Goal: Information Seeking & Learning: Check status

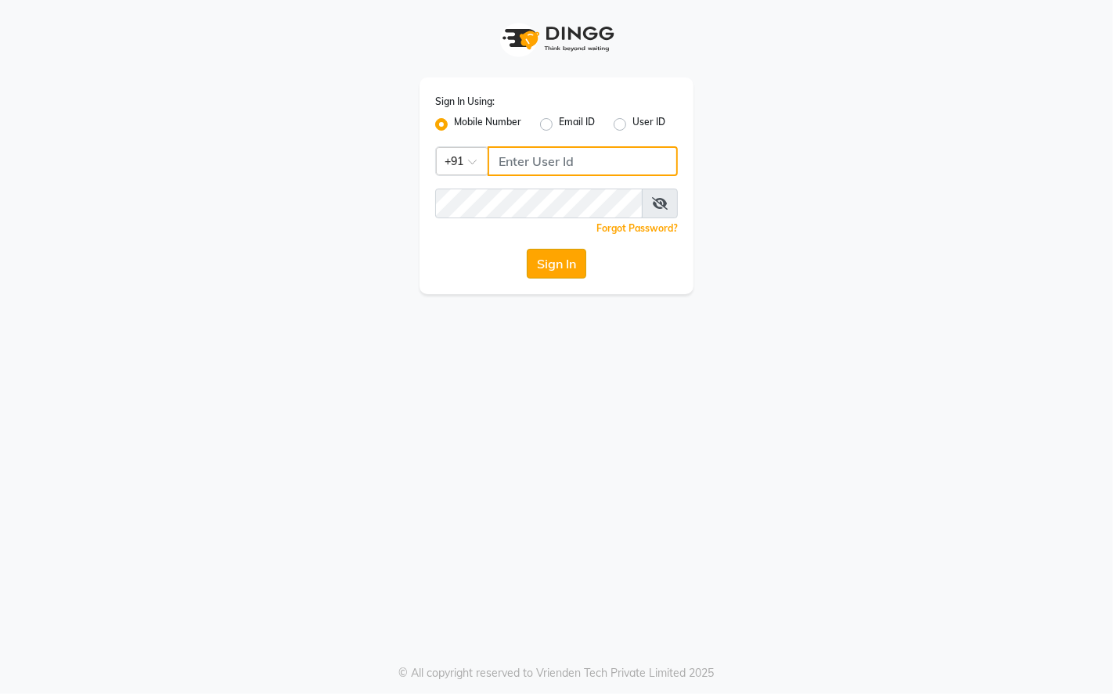
type input "9769624779"
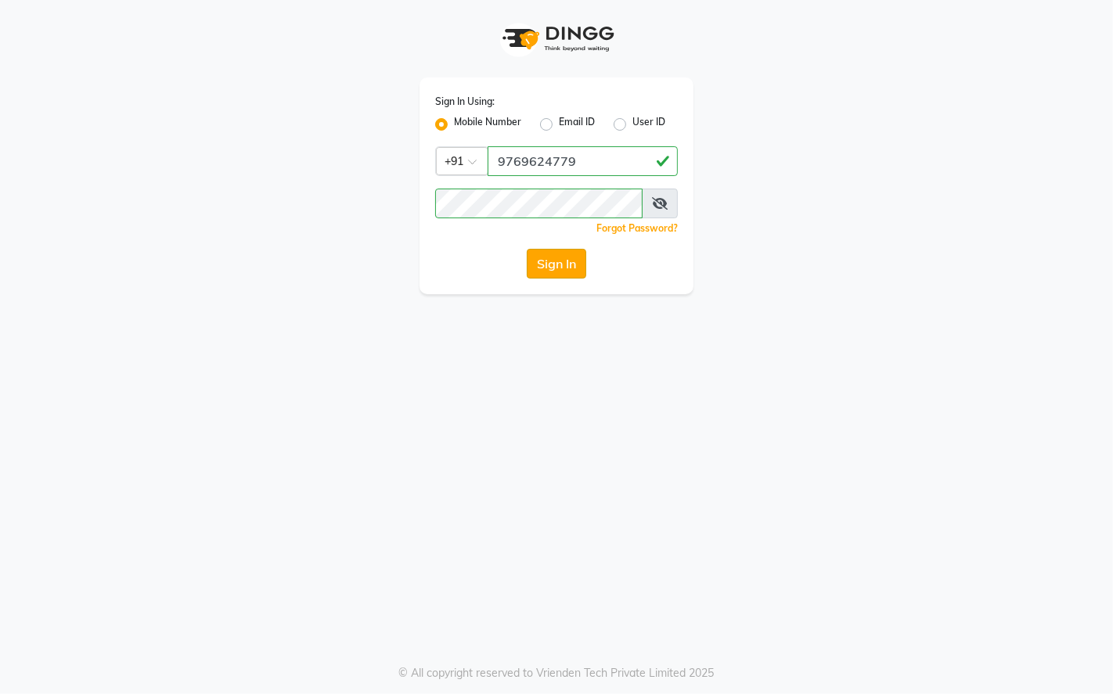
click at [528, 262] on button "Sign In" at bounding box center [556, 264] width 59 height 30
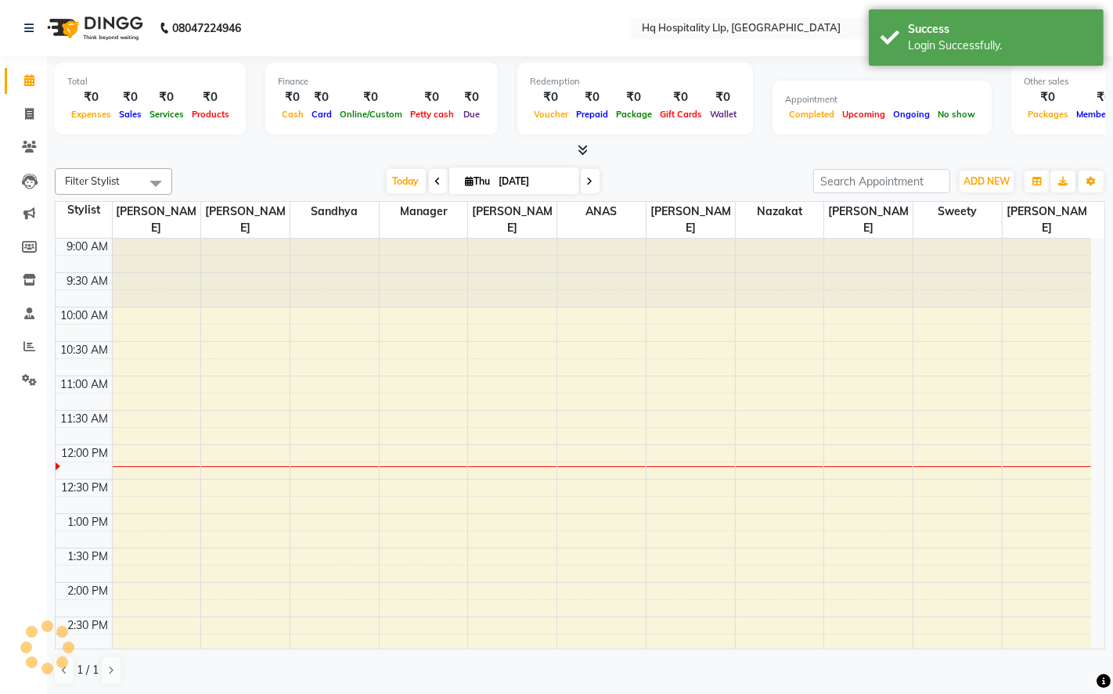
select select "en"
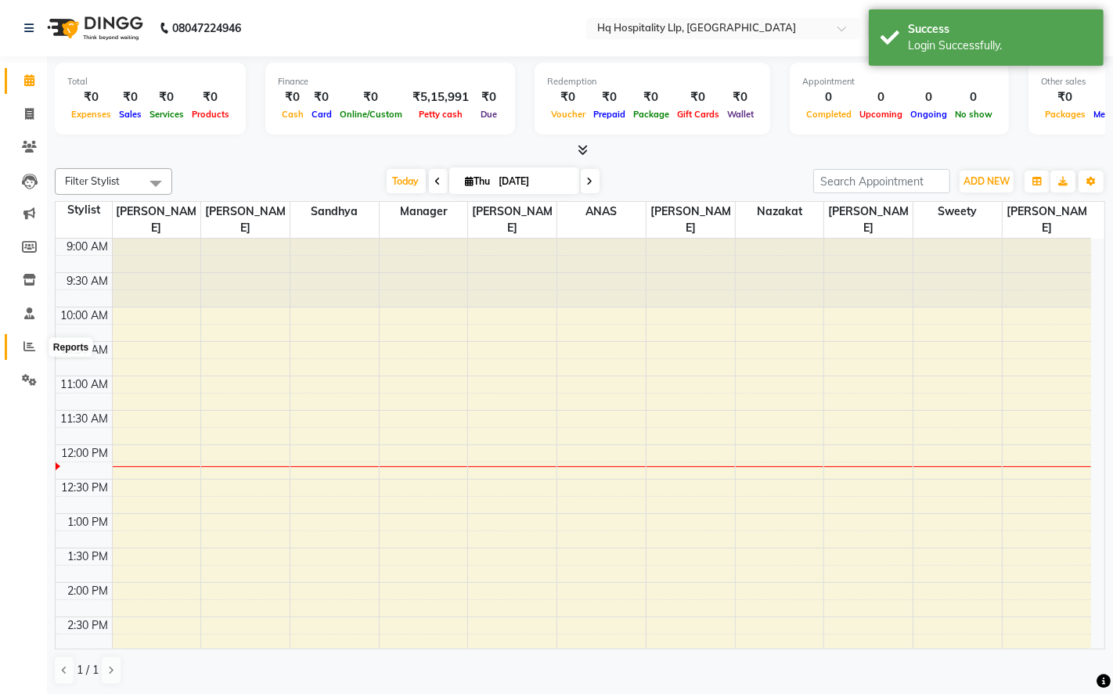
click at [29, 348] on icon at bounding box center [29, 346] width 12 height 12
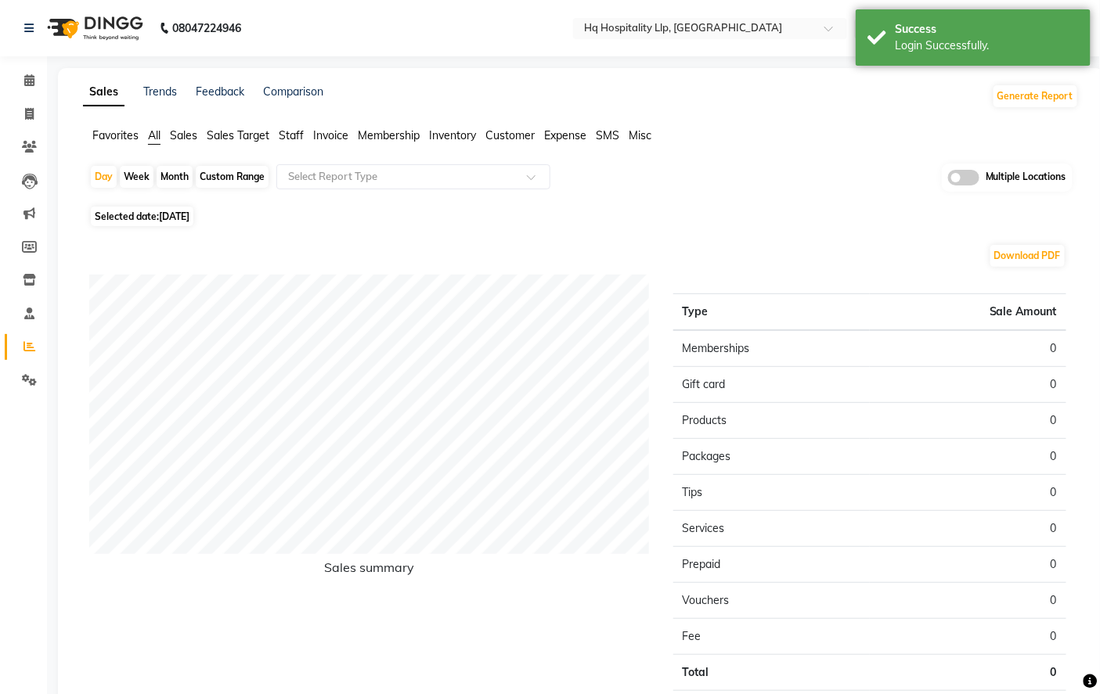
click at [296, 139] on span "Staff" at bounding box center [291, 135] width 25 height 14
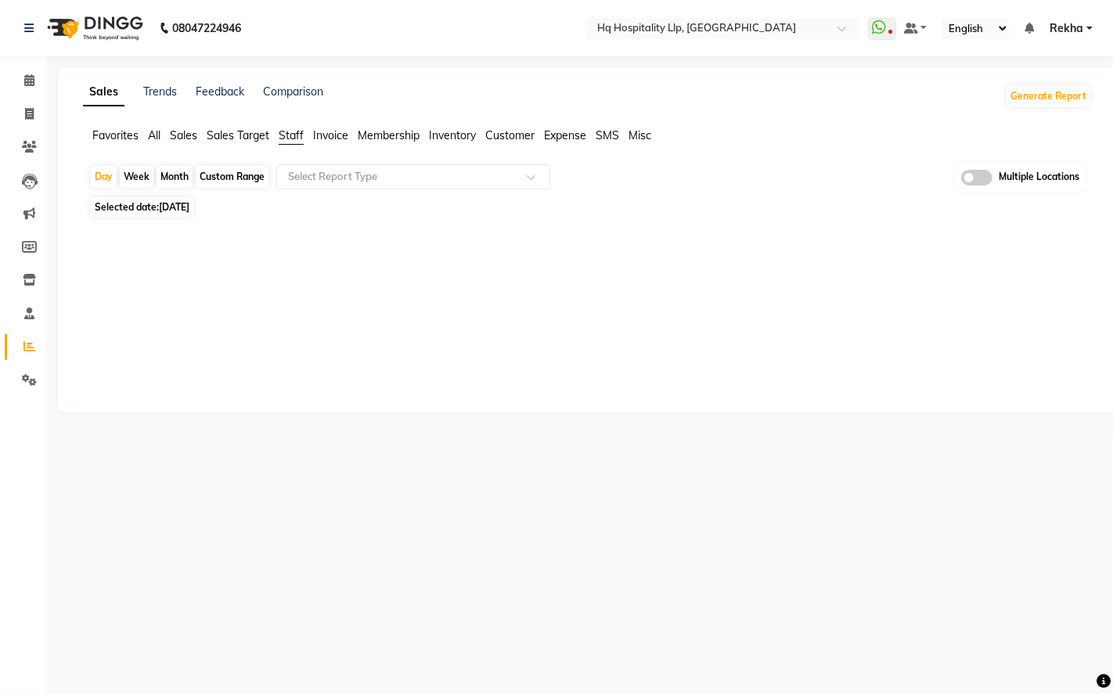
click at [175, 175] on div "Month" at bounding box center [175, 177] width 36 height 22
select select "9"
select select "2025"
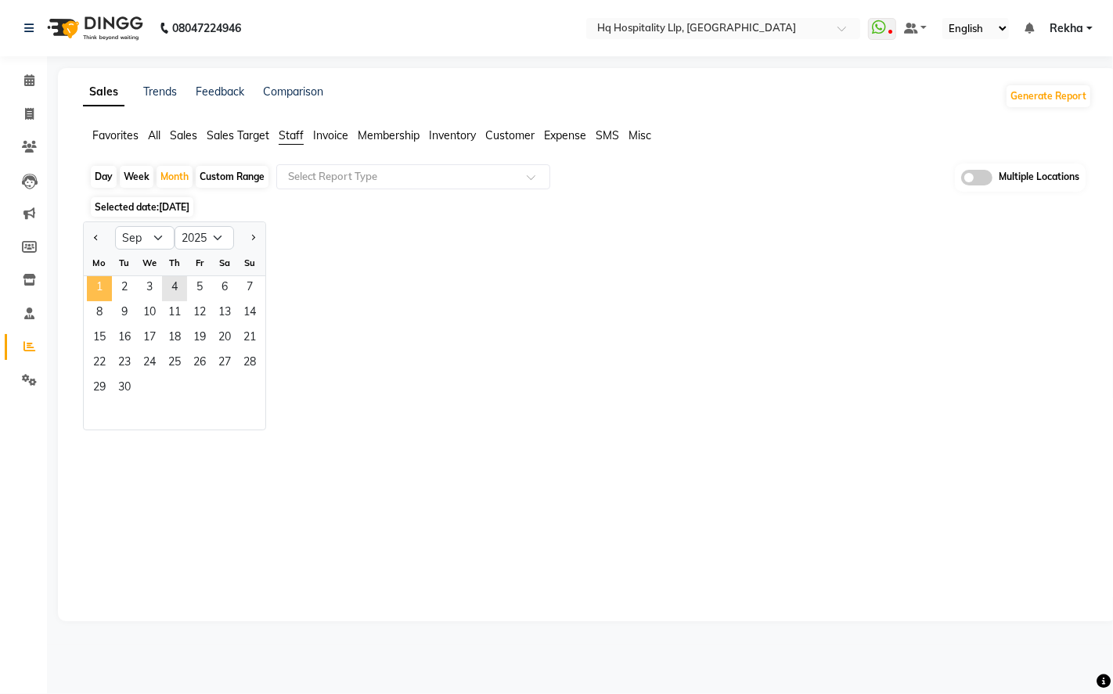
click at [102, 283] on span "1" at bounding box center [99, 288] width 25 height 25
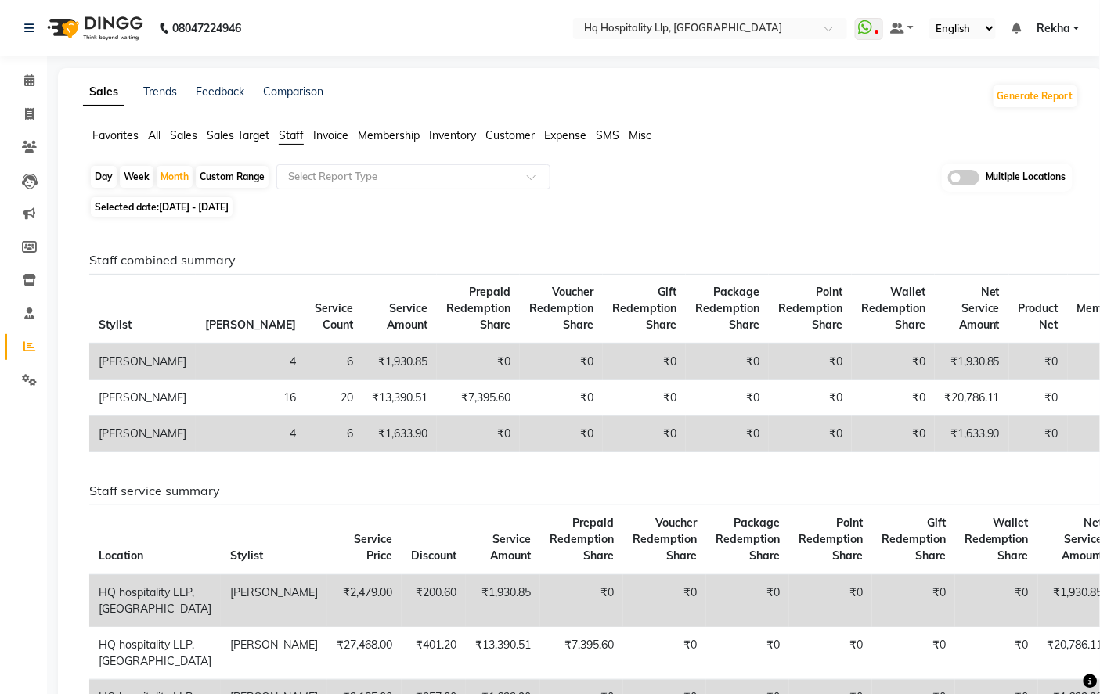
click at [103, 180] on div "Day" at bounding box center [104, 177] width 26 height 22
select select "9"
select select "2025"
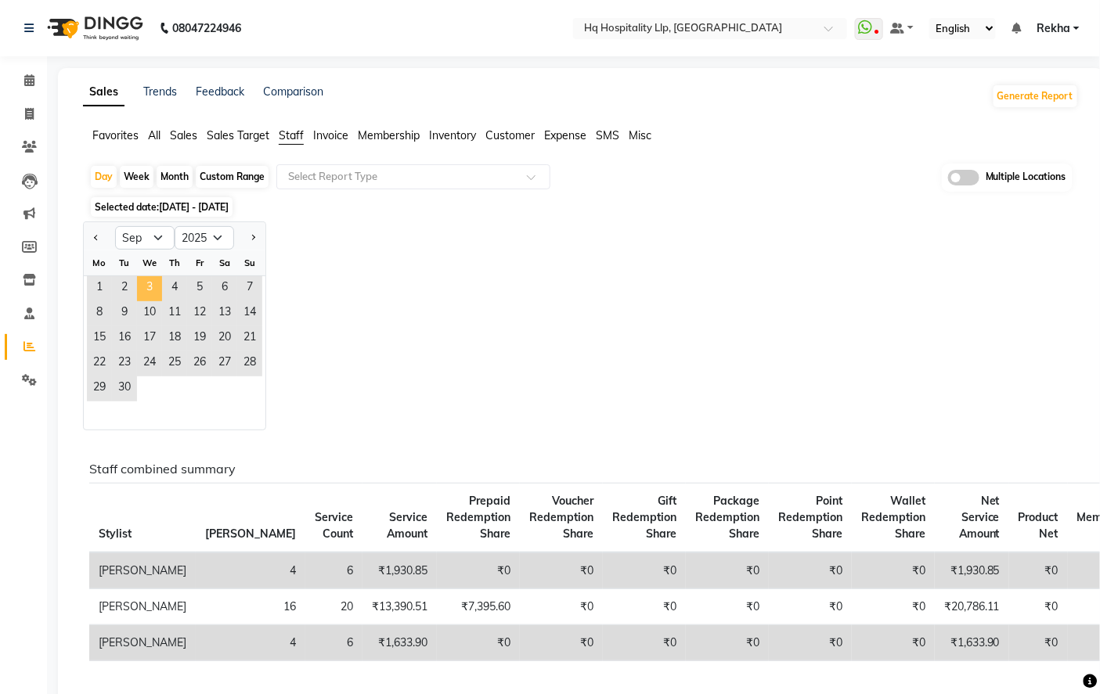
click at [142, 291] on span "3" at bounding box center [149, 288] width 25 height 25
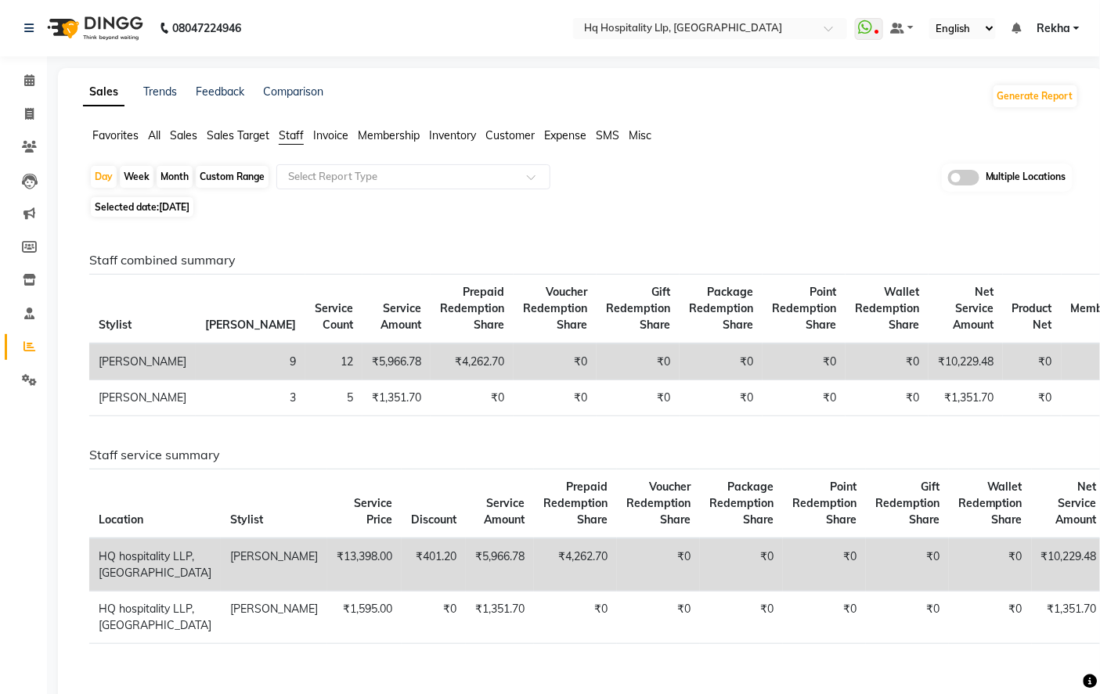
scroll to position [87, 0]
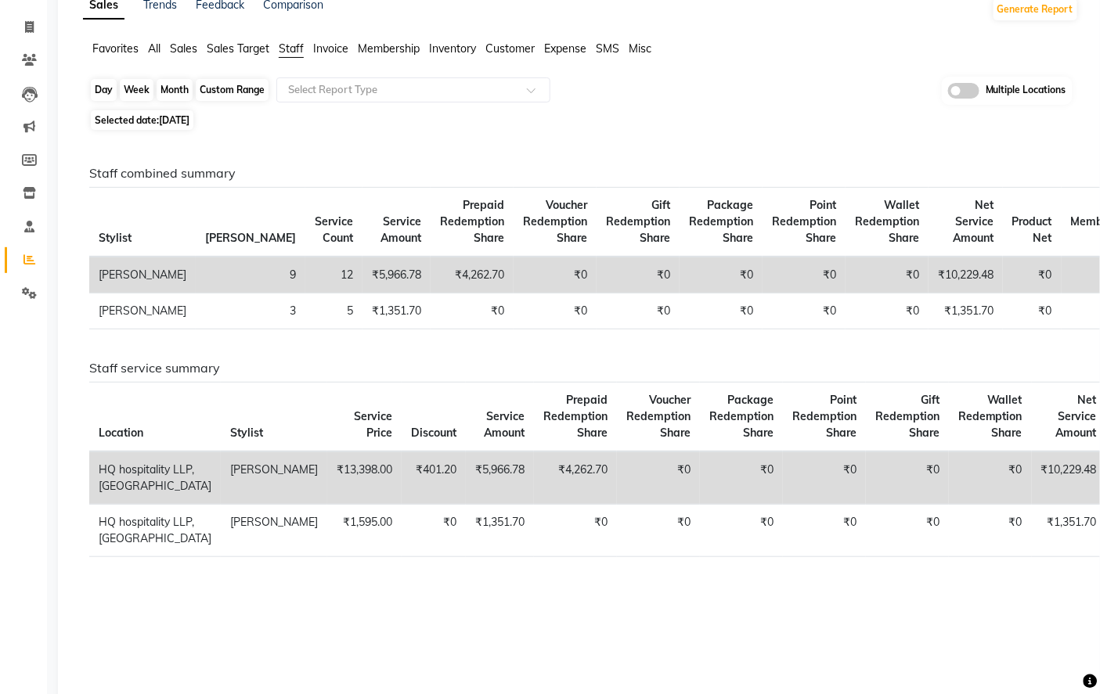
click at [103, 95] on div "Day" at bounding box center [104, 90] width 26 height 22
select select "9"
select select "2025"
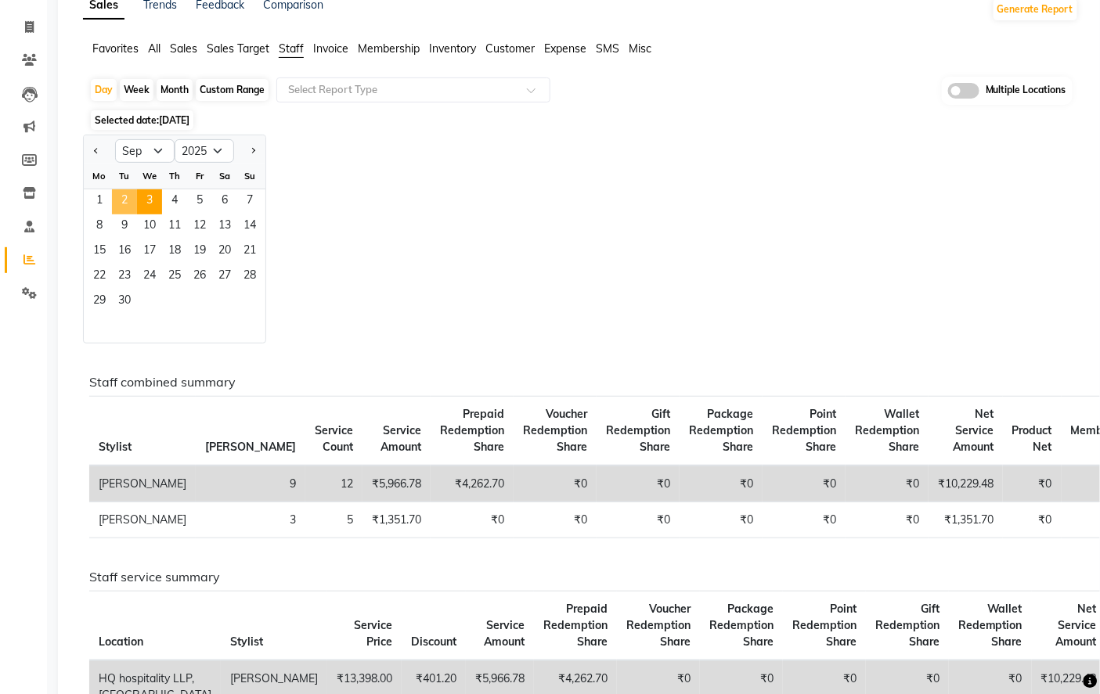
click at [127, 205] on span "2" at bounding box center [124, 201] width 25 height 25
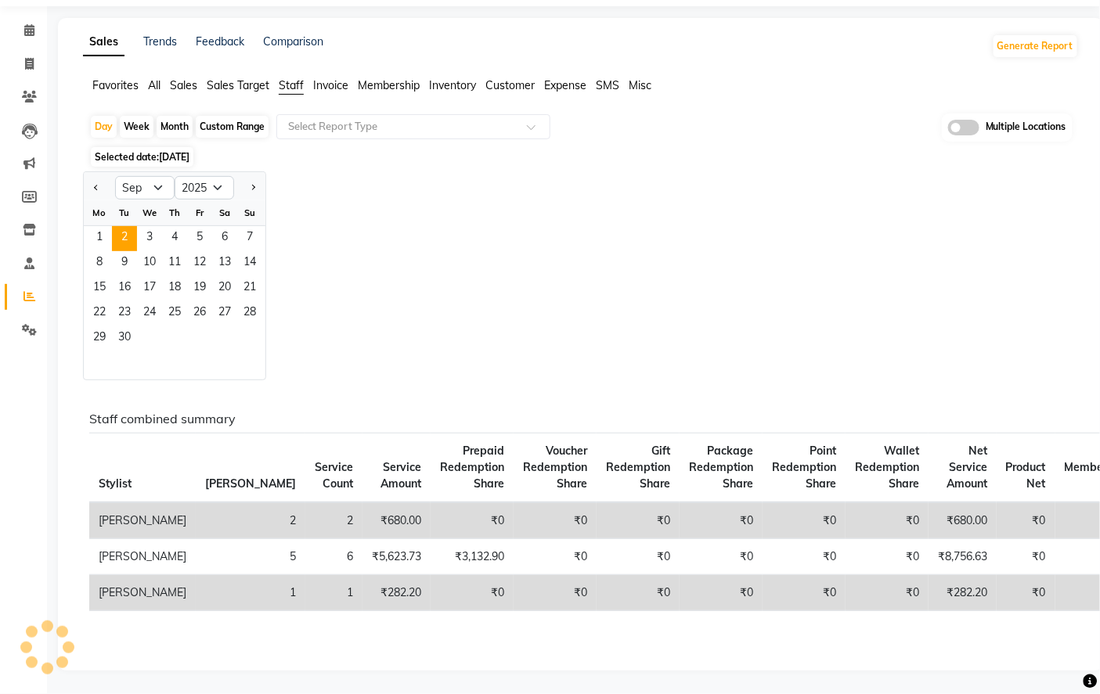
scroll to position [0, 0]
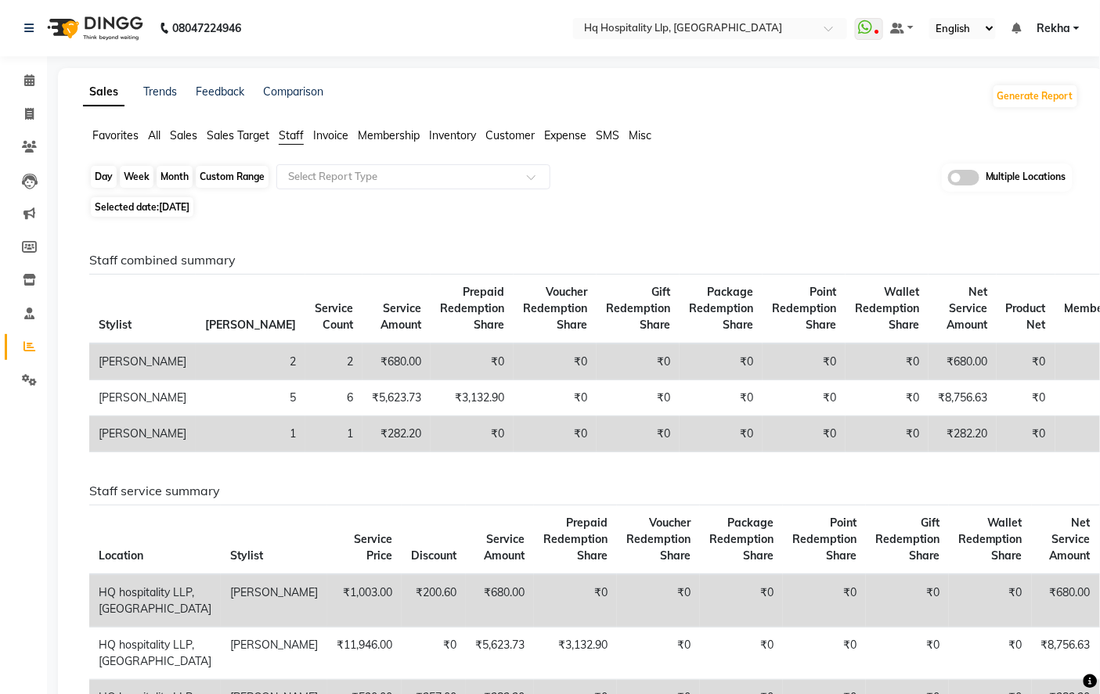
click at [95, 180] on div "Day" at bounding box center [104, 177] width 26 height 22
select select "9"
select select "2025"
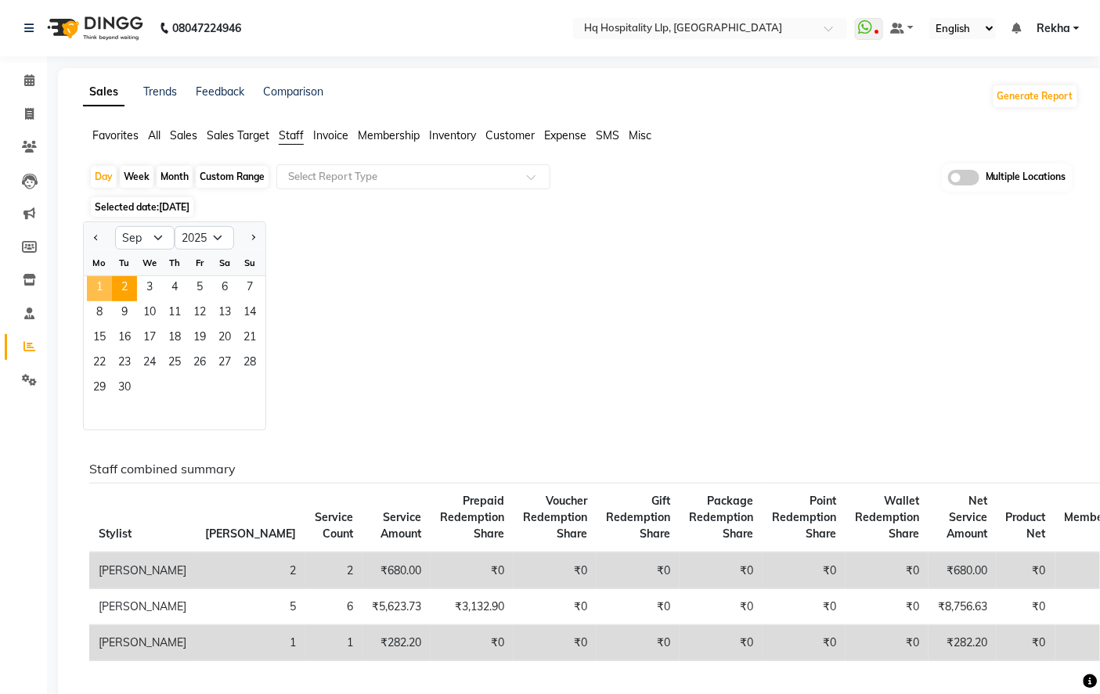
click at [99, 290] on span "1" at bounding box center [99, 288] width 25 height 25
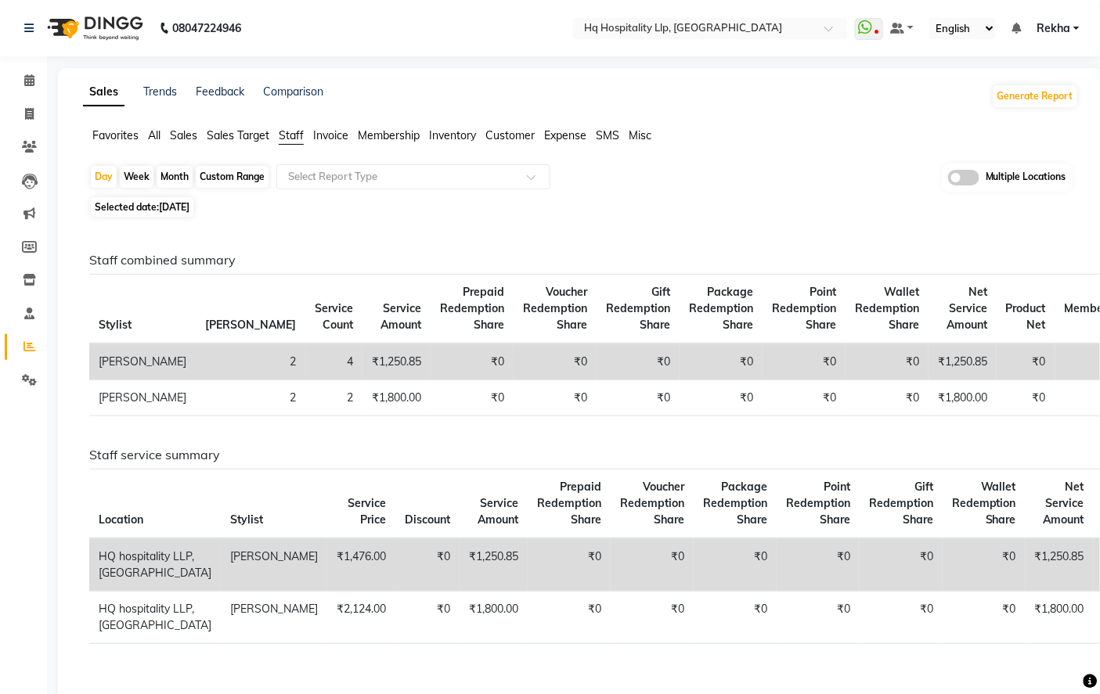
scroll to position [87, 0]
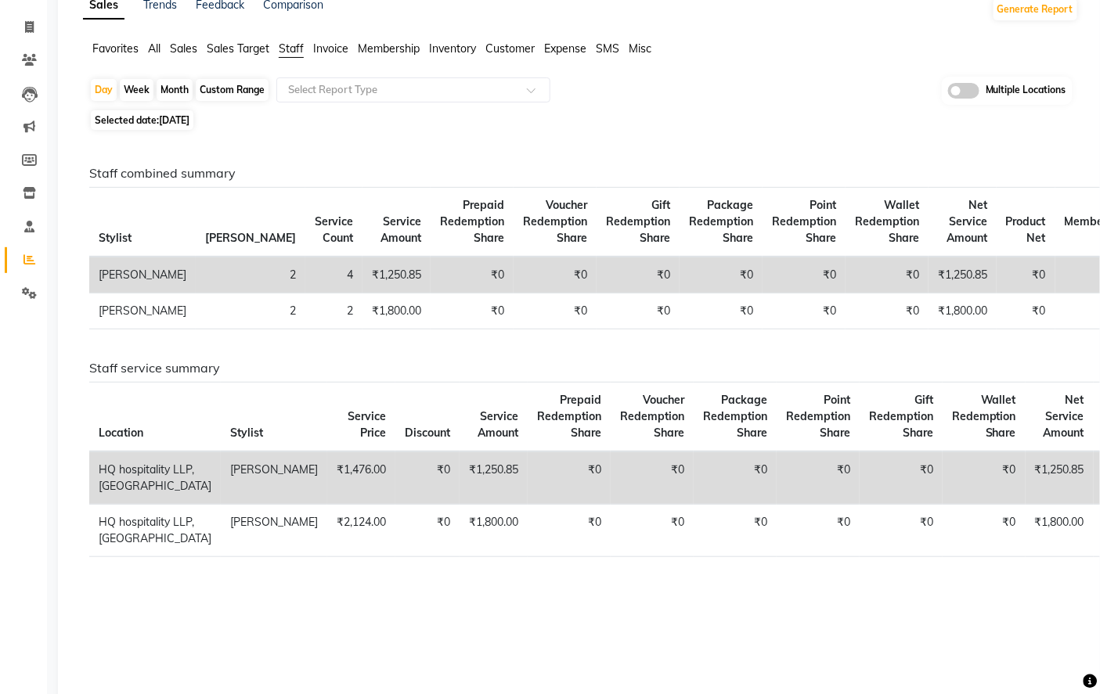
click at [169, 92] on div "Month" at bounding box center [175, 90] width 36 height 22
select select "9"
select select "2025"
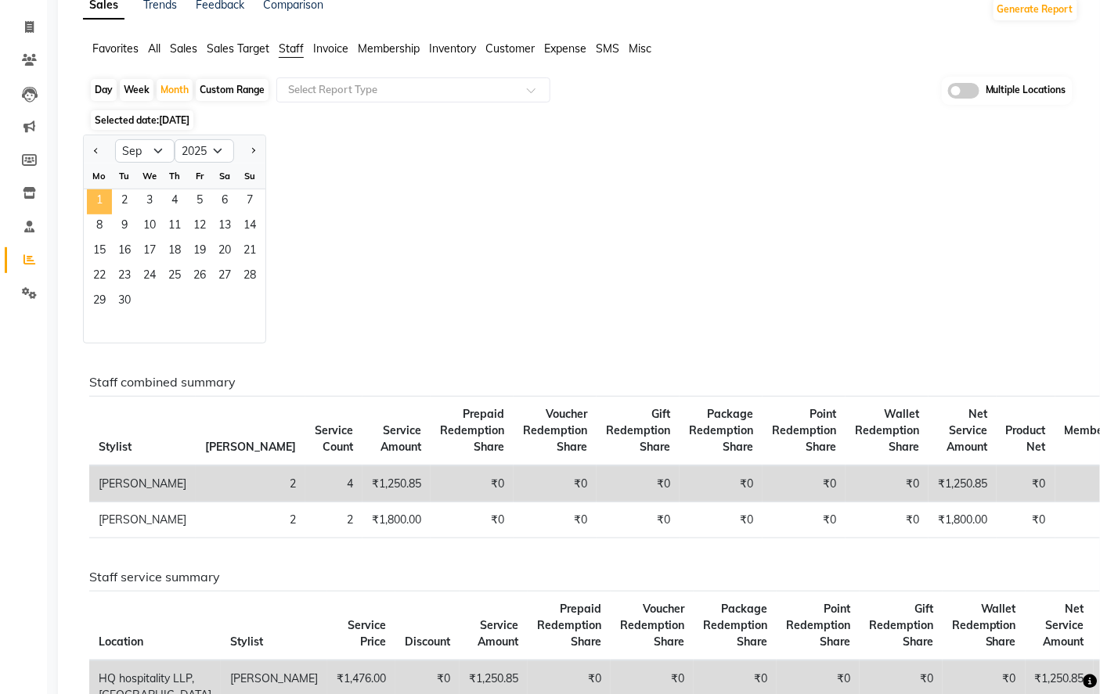
click at [98, 198] on span "1" at bounding box center [99, 201] width 25 height 25
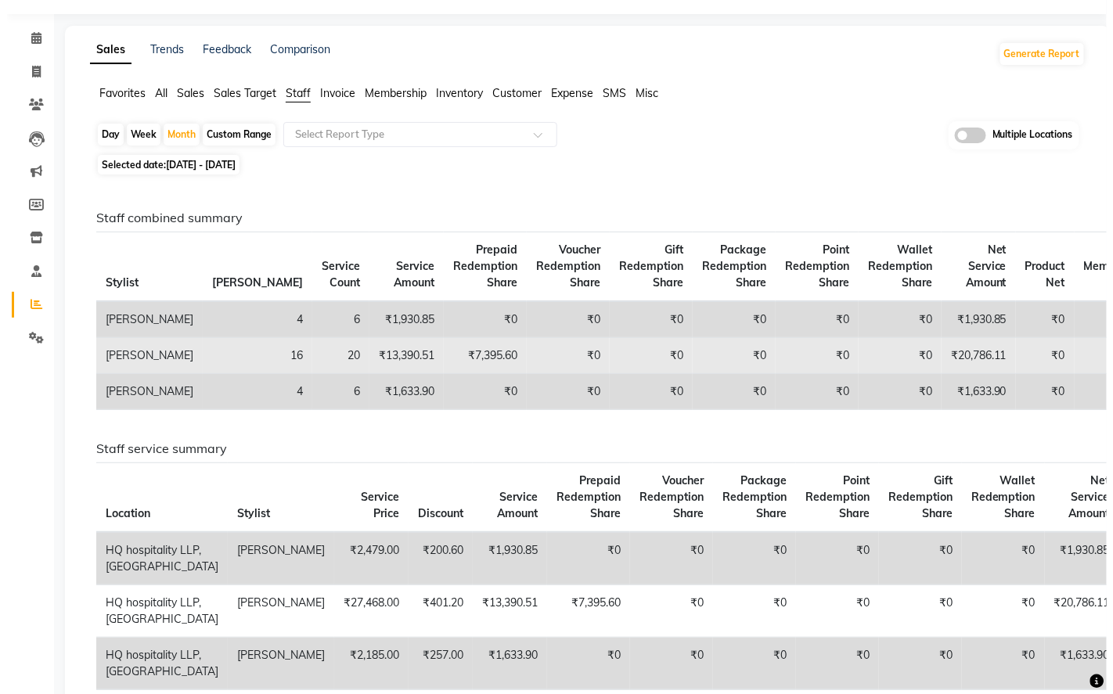
scroll to position [0, 0]
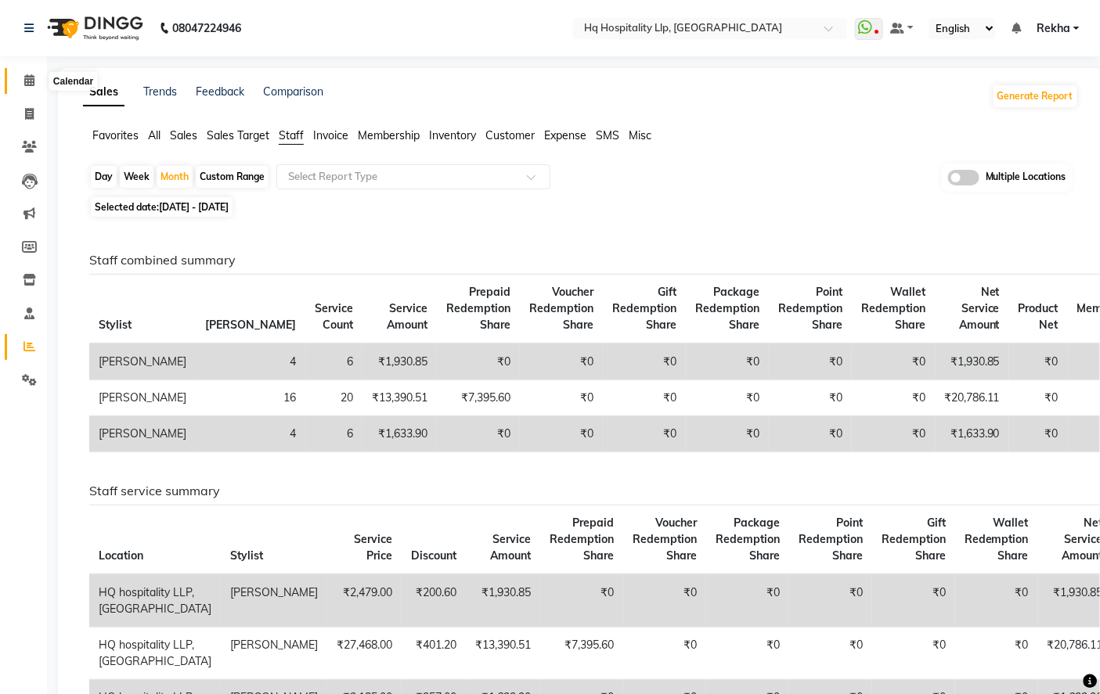
click at [28, 76] on icon at bounding box center [29, 80] width 10 height 12
